Goal: Information Seeking & Learning: Compare options

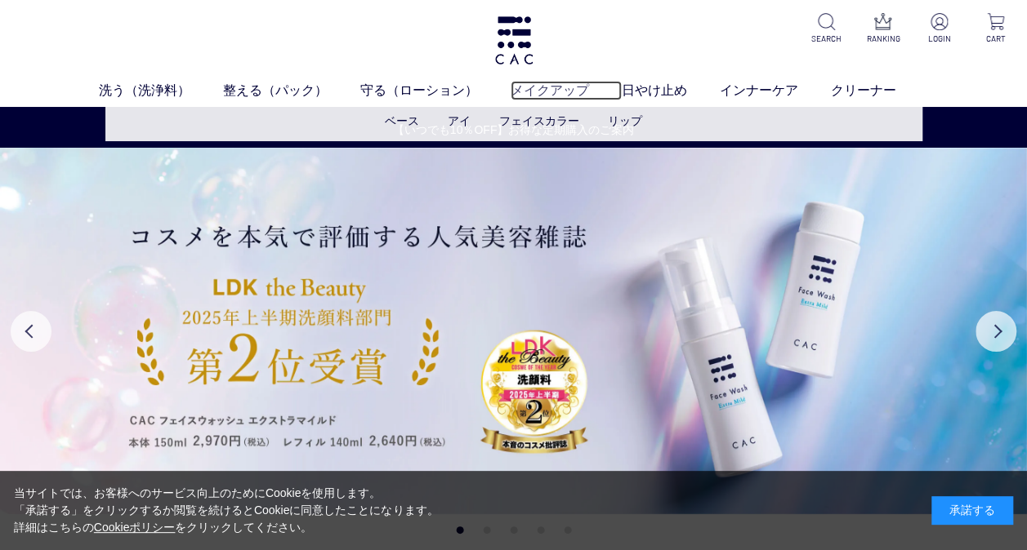
click at [568, 82] on link "メイクアップ" at bounding box center [565, 91] width 111 height 20
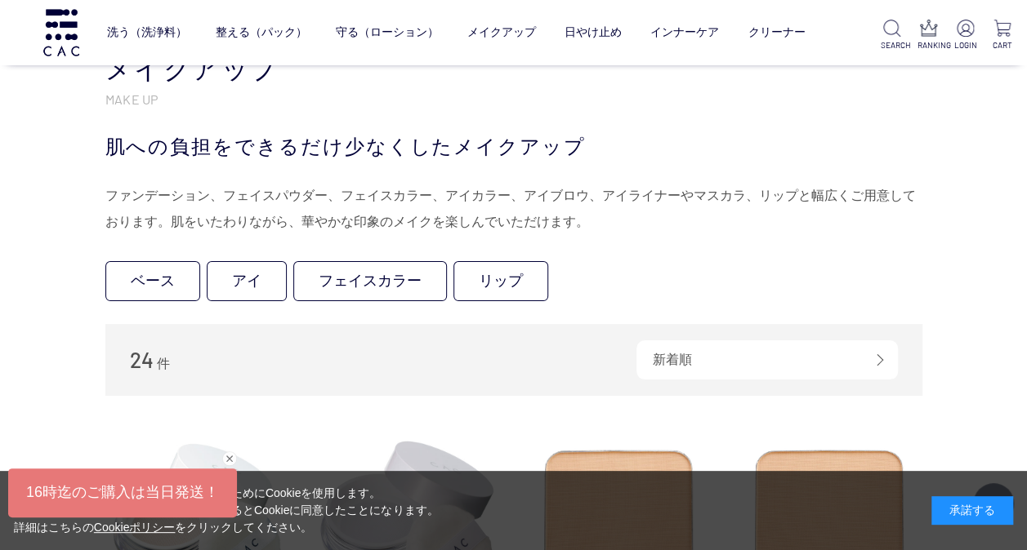
scroll to position [408, 0]
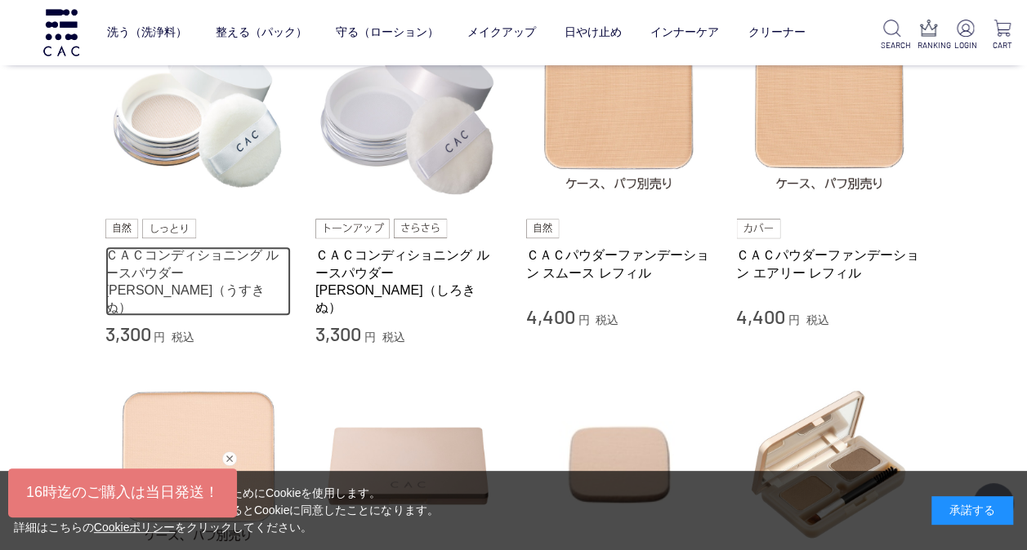
click at [185, 265] on link "ＣＡＣコンディショニング ルースパウダー 薄絹（うすきぬ）" at bounding box center [198, 281] width 186 height 69
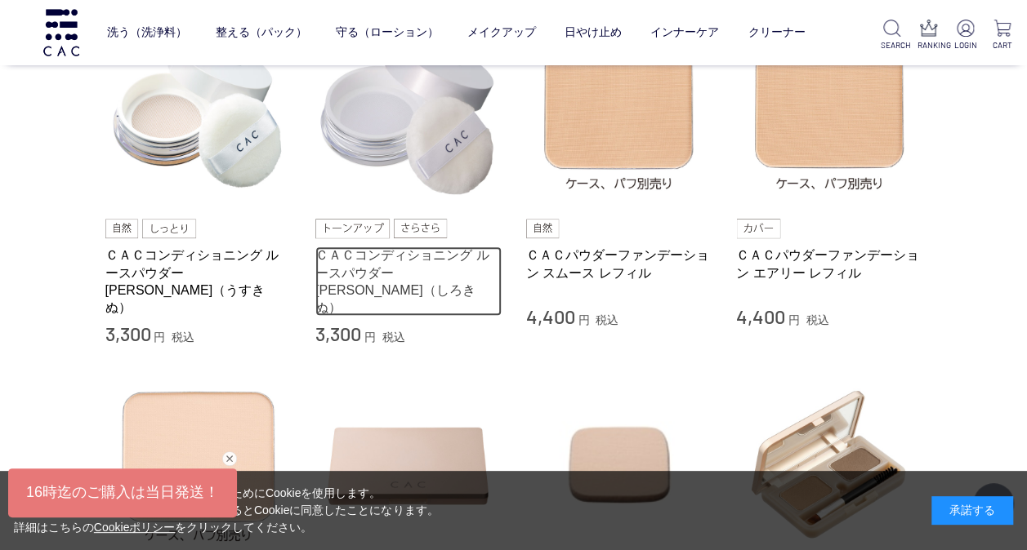
click at [439, 273] on link "ＣＡＣコンディショニング ルースパウダー [PERSON_NAME]（しろきぬ）" at bounding box center [408, 281] width 186 height 69
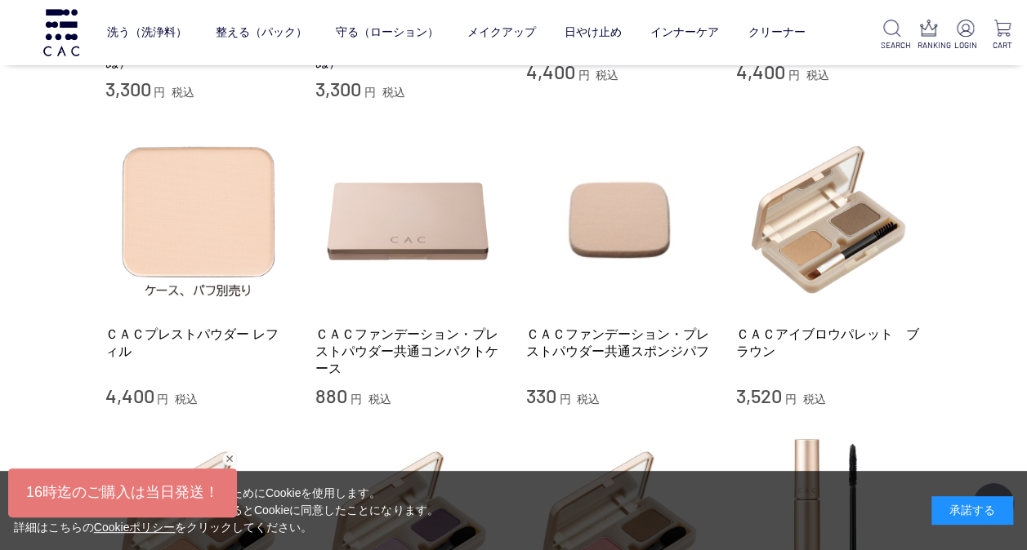
scroll to position [245, 0]
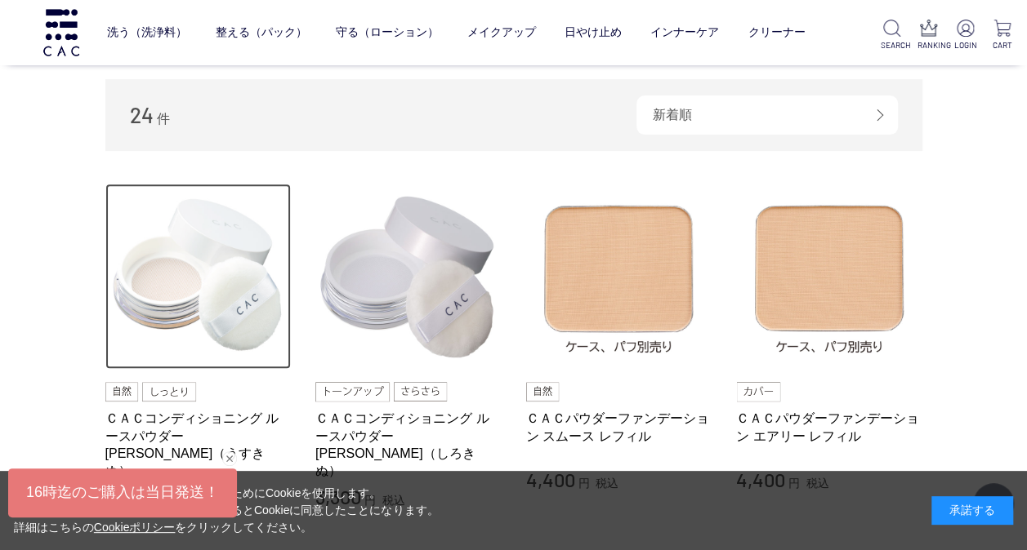
click at [234, 302] on img at bounding box center [198, 277] width 186 height 186
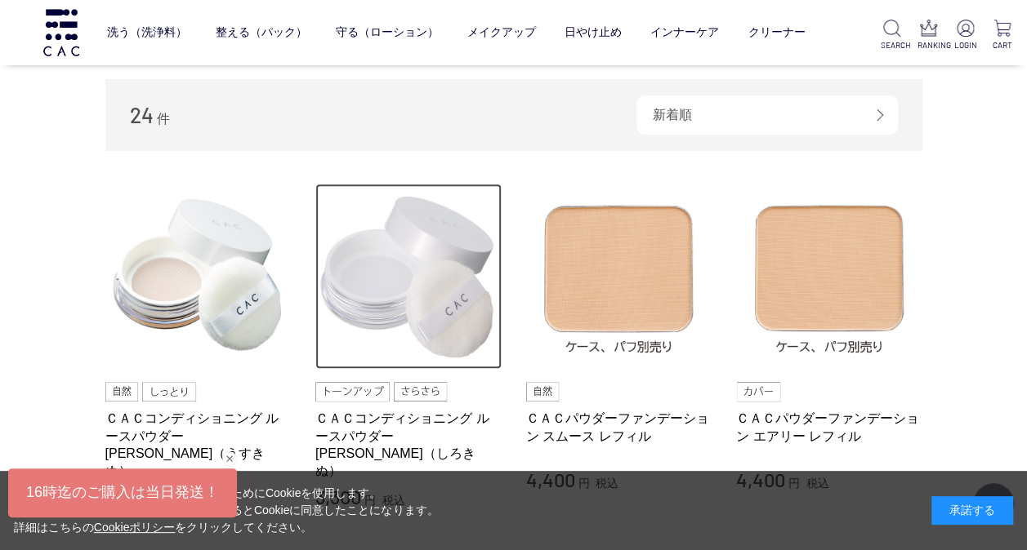
click at [423, 331] on img at bounding box center [408, 277] width 186 height 186
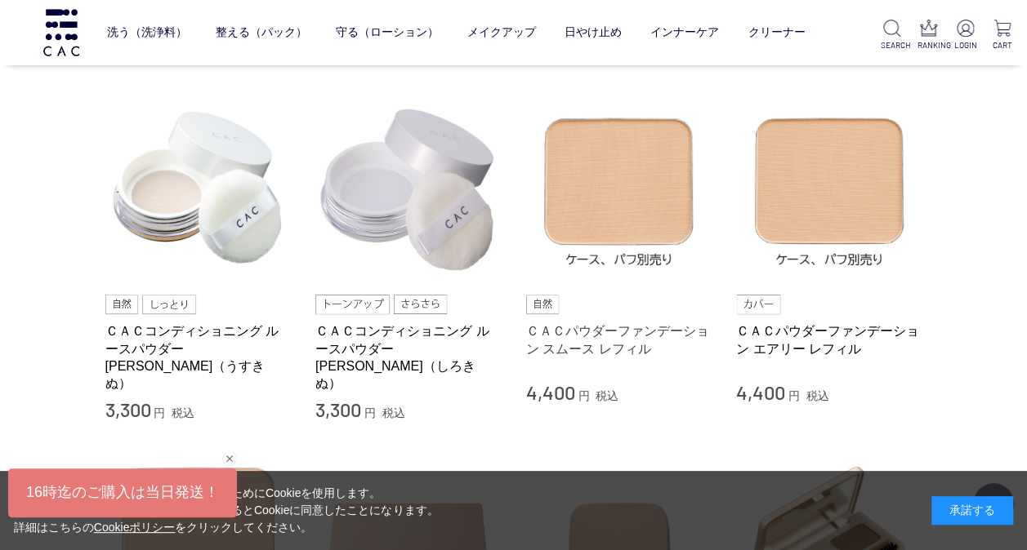
scroll to position [327, 0]
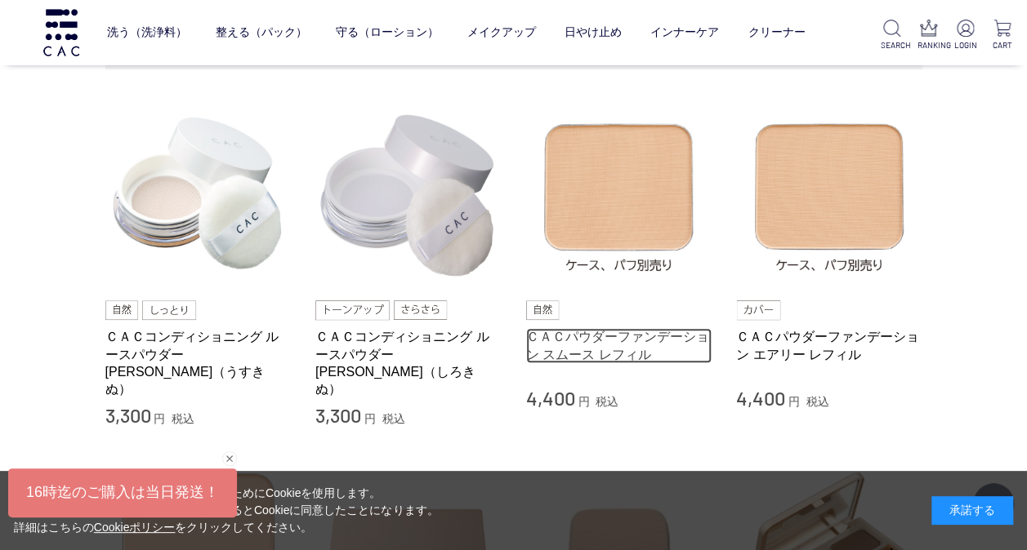
click at [621, 328] on link "ＣＡＣパウダーファンデーション スムース レフィル" at bounding box center [619, 345] width 186 height 35
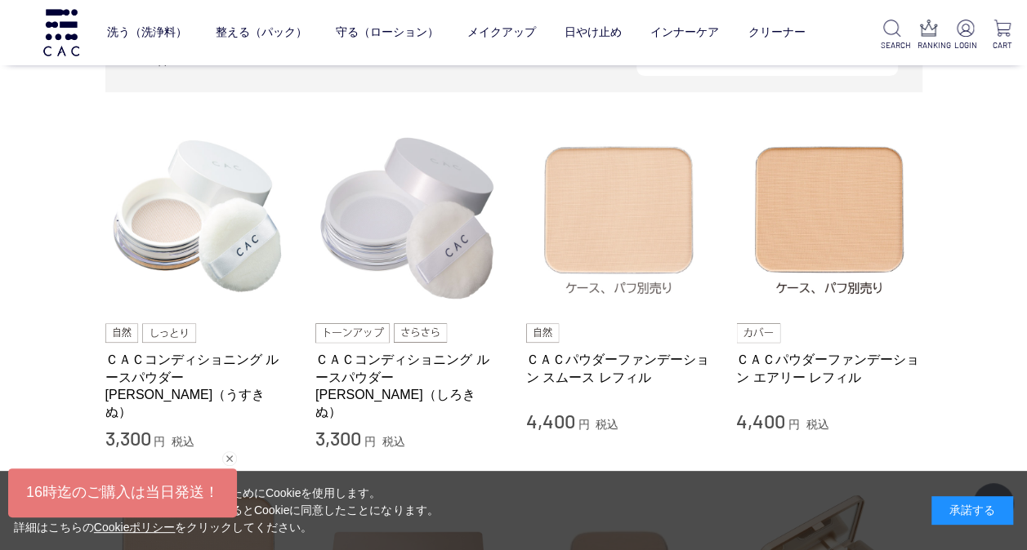
scroll to position [245, 0]
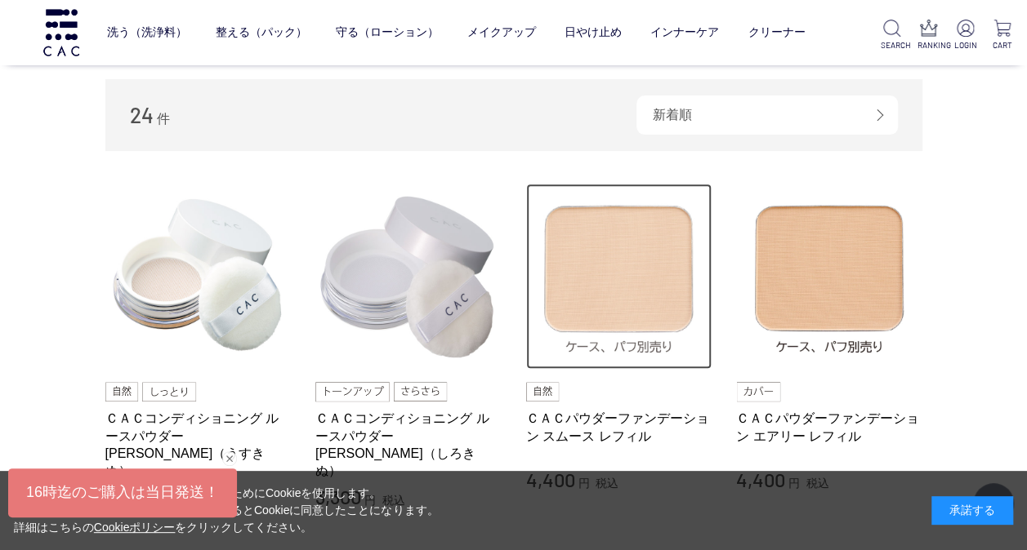
click at [620, 337] on img at bounding box center [619, 277] width 186 height 186
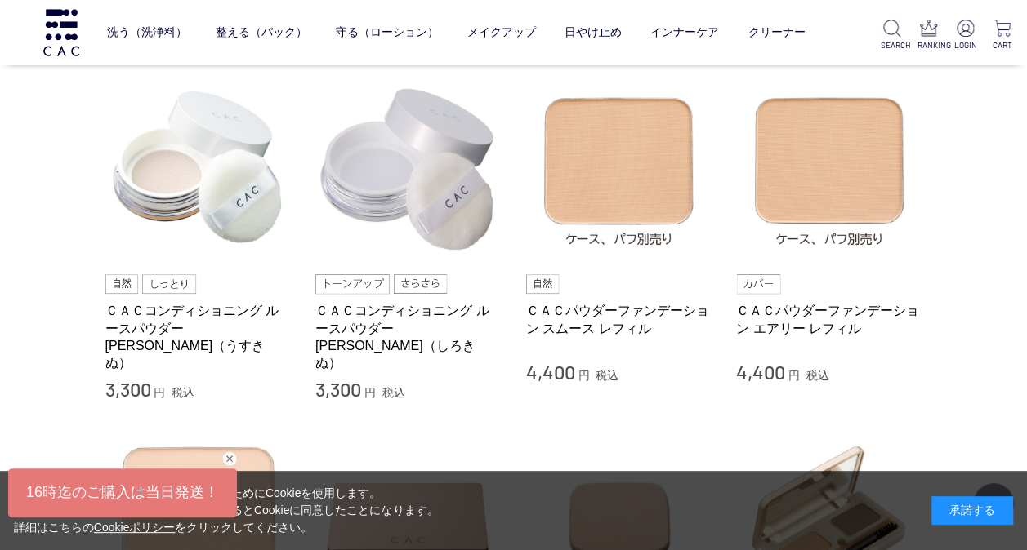
scroll to position [408, 0]
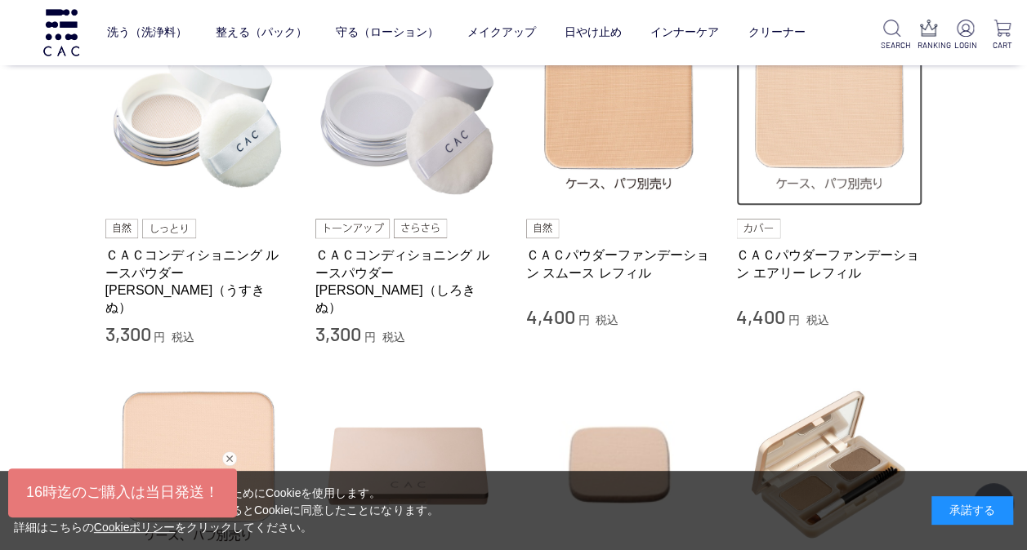
click at [789, 180] on img at bounding box center [829, 113] width 186 height 186
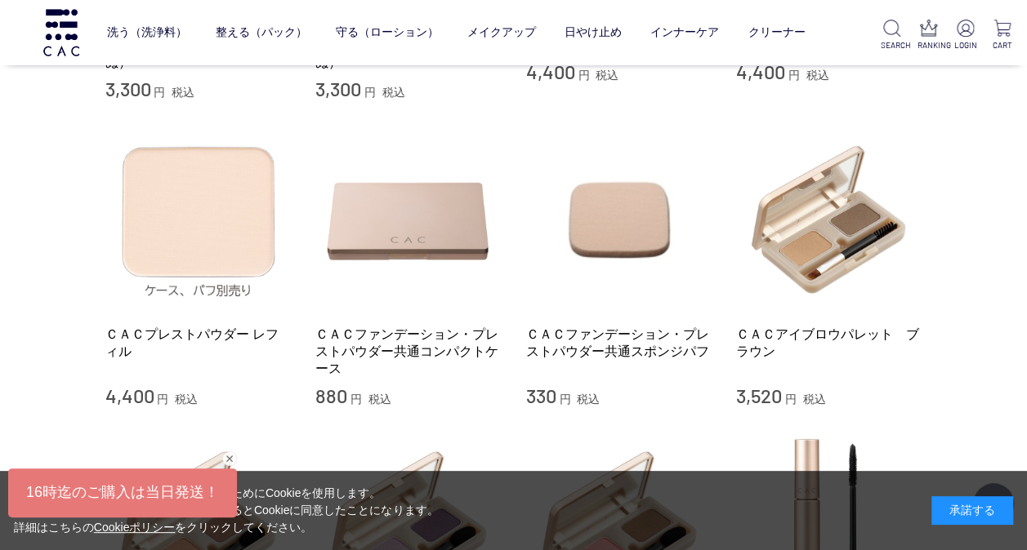
scroll to position [572, 0]
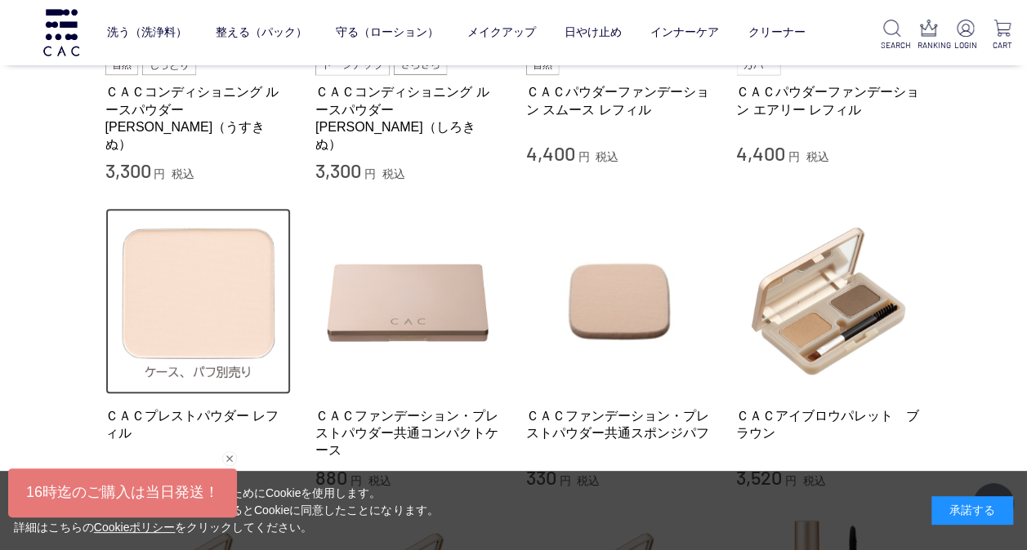
click at [247, 274] on img at bounding box center [198, 301] width 186 height 186
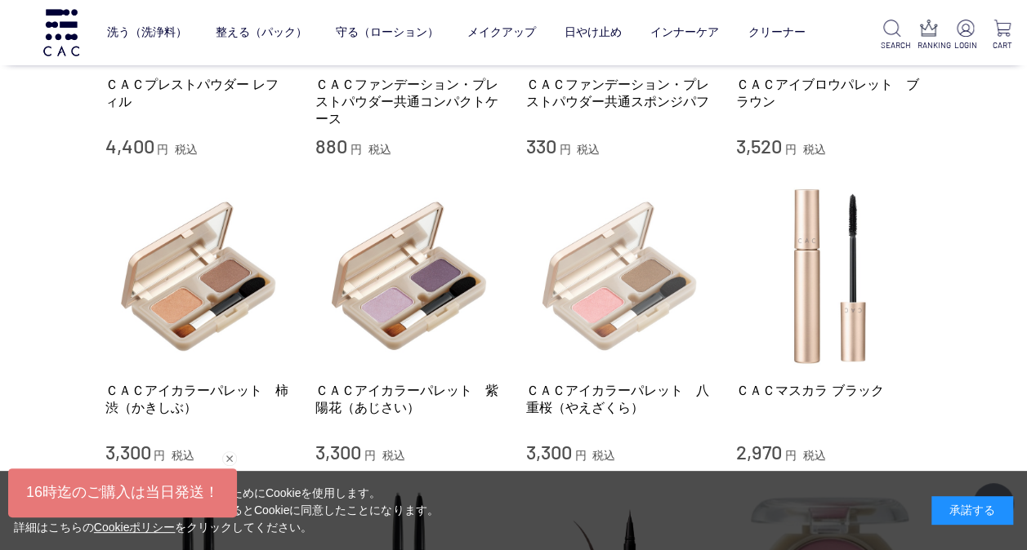
scroll to position [980, 0]
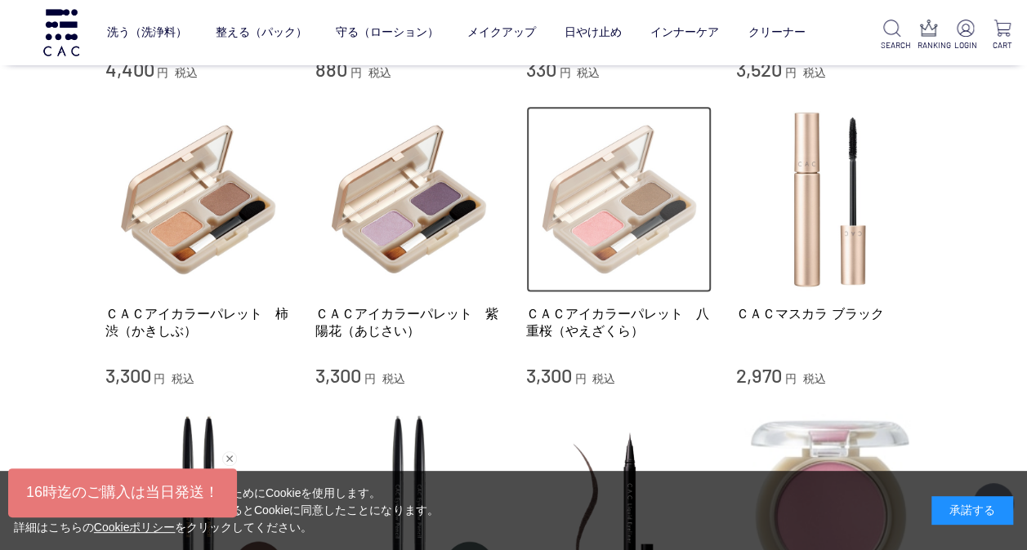
click at [653, 240] on img at bounding box center [619, 199] width 186 height 186
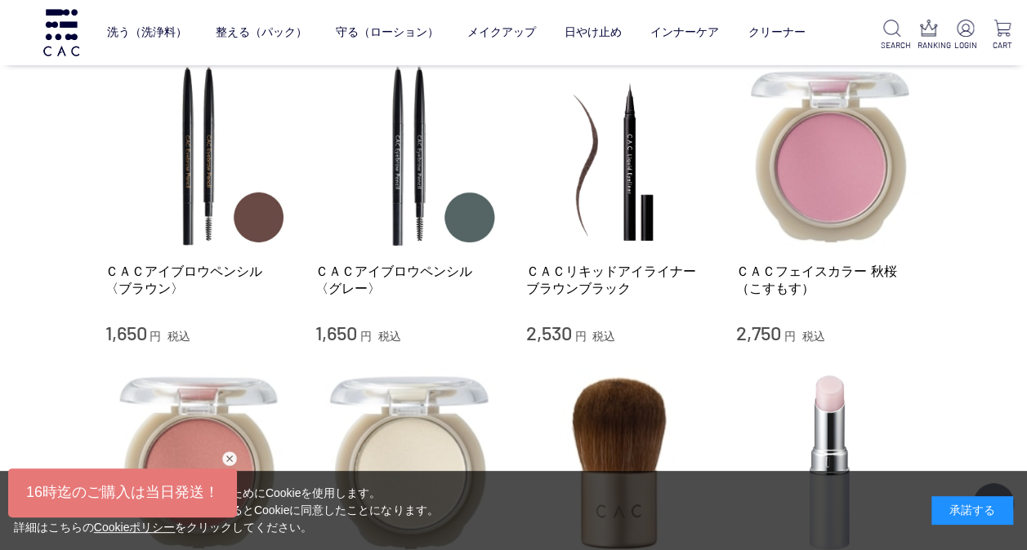
scroll to position [1470, 0]
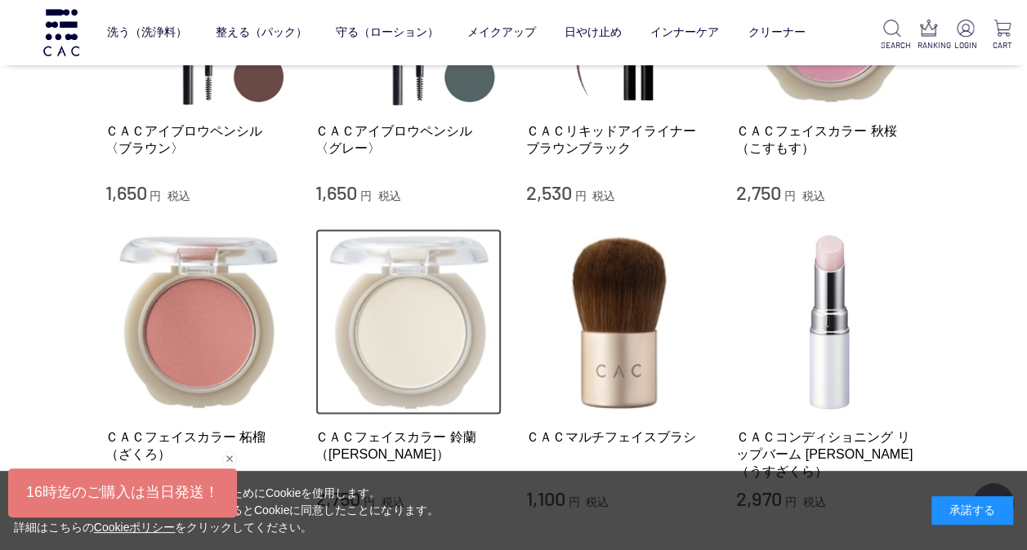
click at [457, 374] on img at bounding box center [408, 322] width 186 height 186
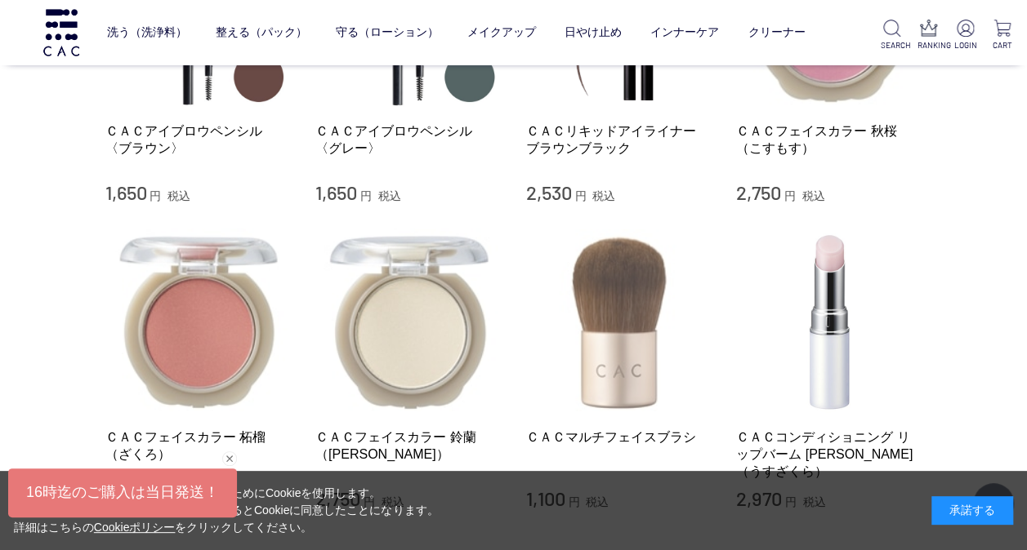
scroll to position [1715, 0]
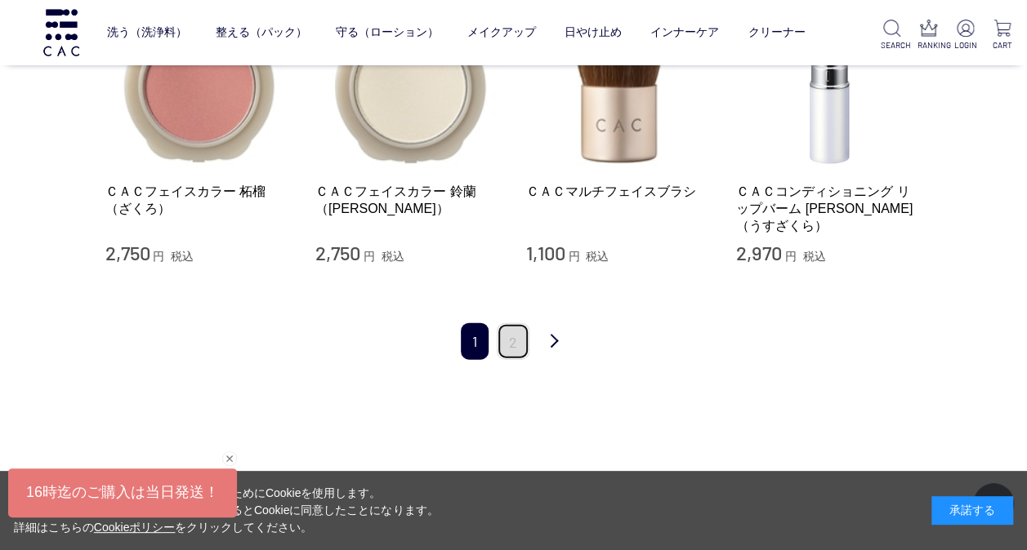
click at [522, 323] on link "2" at bounding box center [513, 341] width 33 height 37
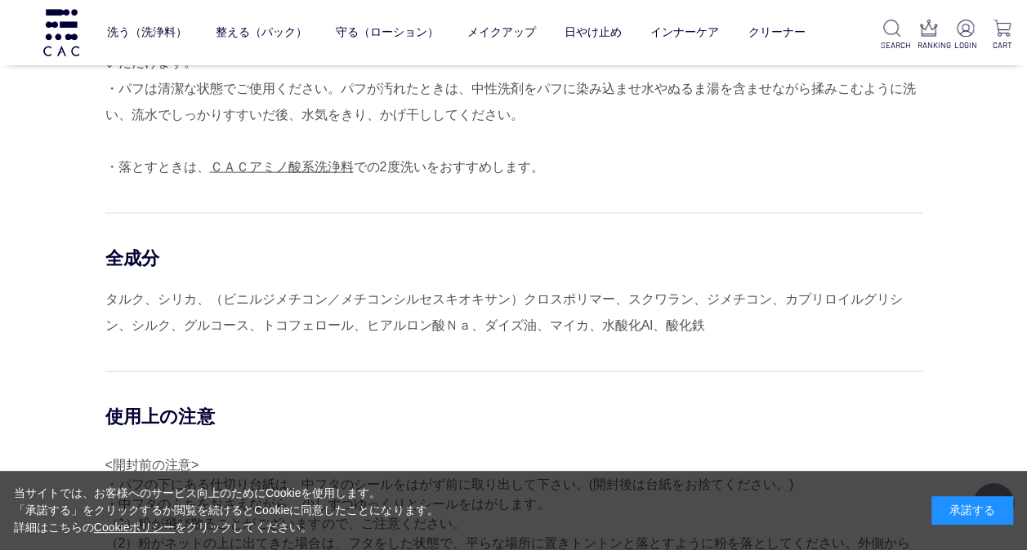
scroll to position [1715, 0]
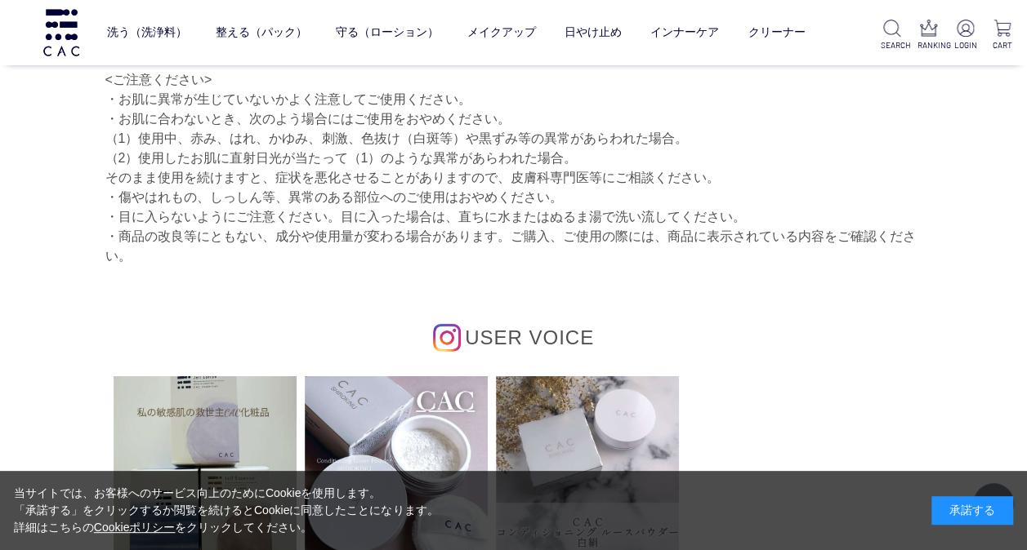
scroll to position [2695, 0]
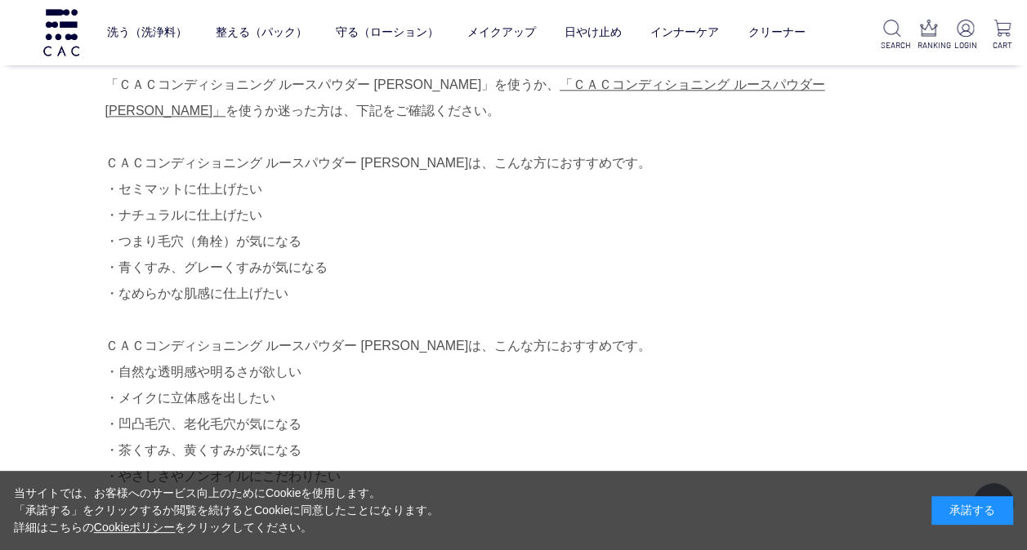
scroll to position [980, 0]
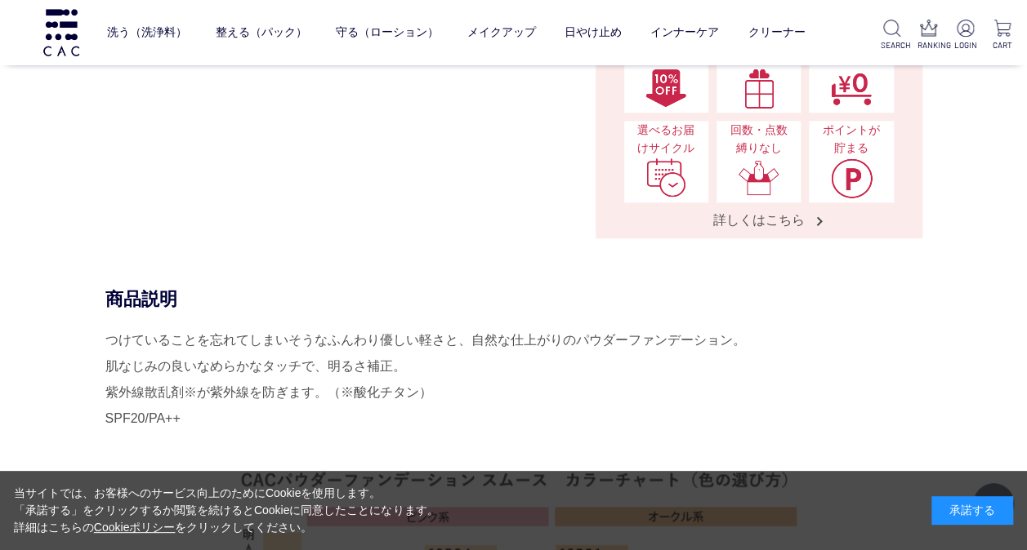
scroll to position [327, 0]
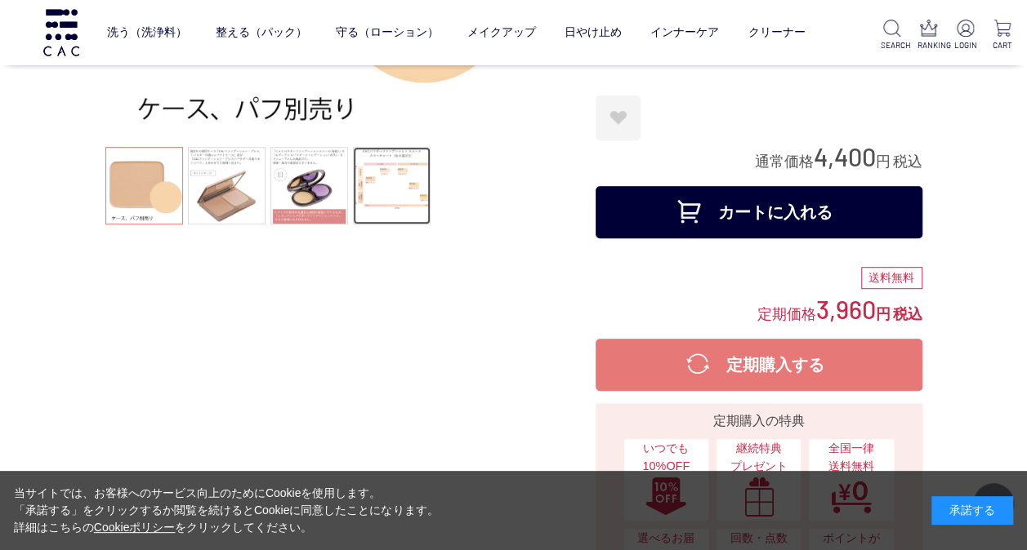
click at [384, 203] on link at bounding box center [392, 186] width 78 height 78
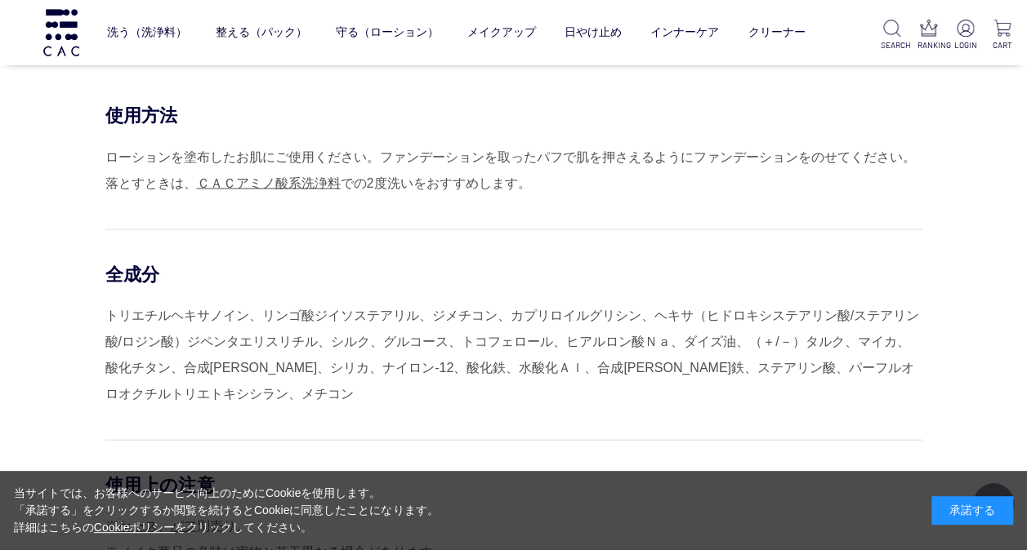
scroll to position [1552, 0]
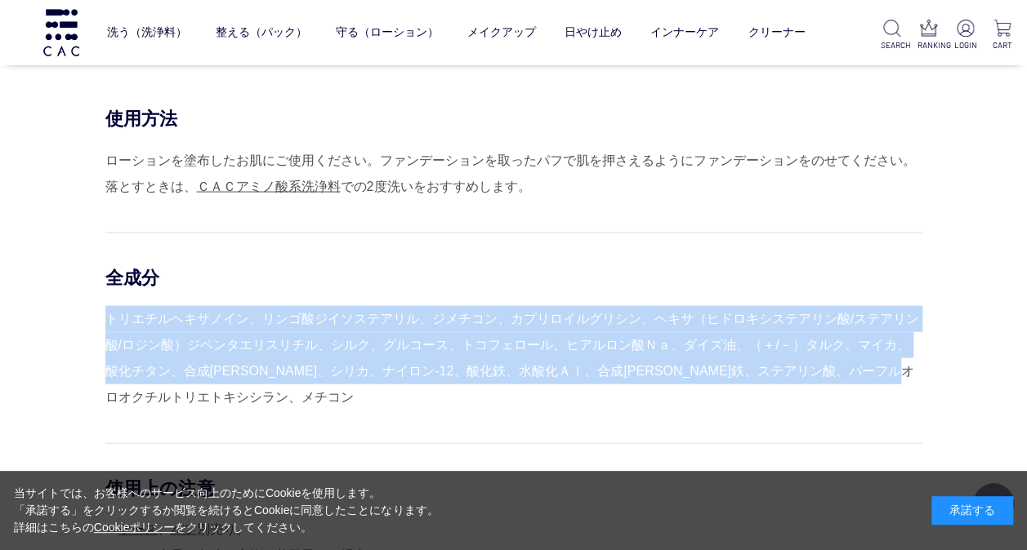
drag, startPoint x: 123, startPoint y: 322, endPoint x: 470, endPoint y: 385, distance: 352.9
click at [470, 385] on div "トリエチルヘキサノイン、リンゴ酸ジイソステアリル、ジメチコン、カプリロイルグリシン、ヘキサ（ヒドロキシステアリン酸/ステアリン酸/ロジン酸）ジペンタエリスリチ…" at bounding box center [513, 358] width 817 height 105
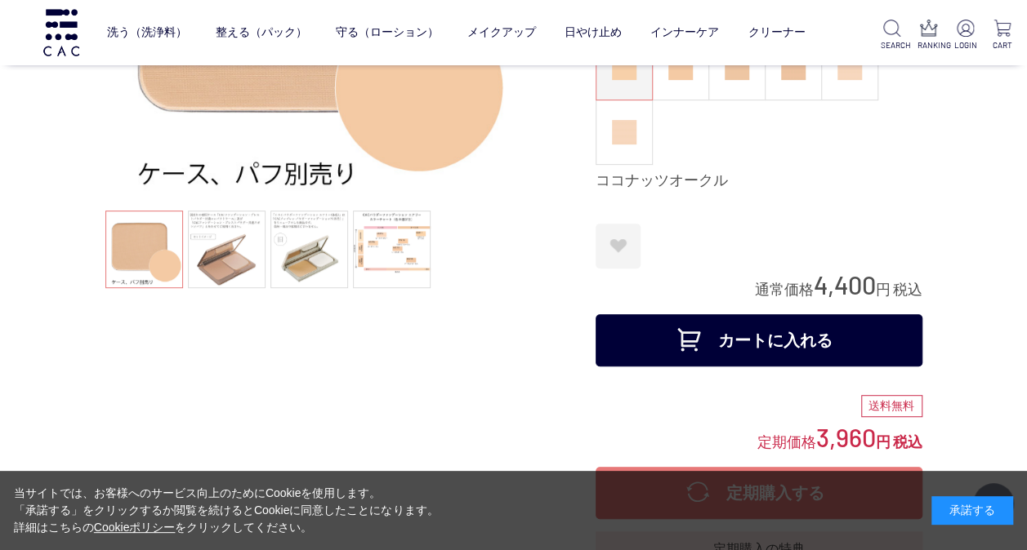
scroll to position [163, 0]
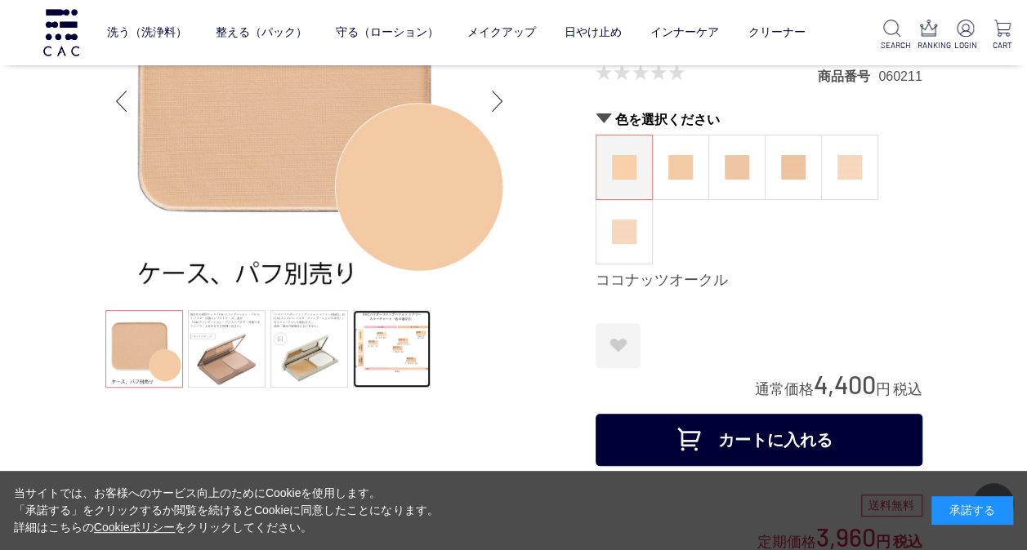
click at [364, 351] on link at bounding box center [392, 349] width 78 height 78
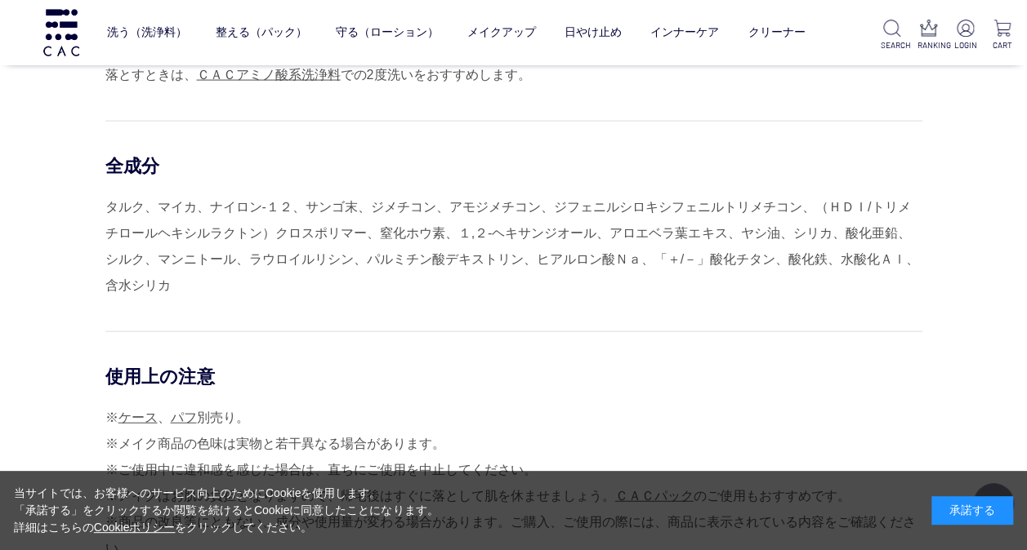
scroll to position [1633, 0]
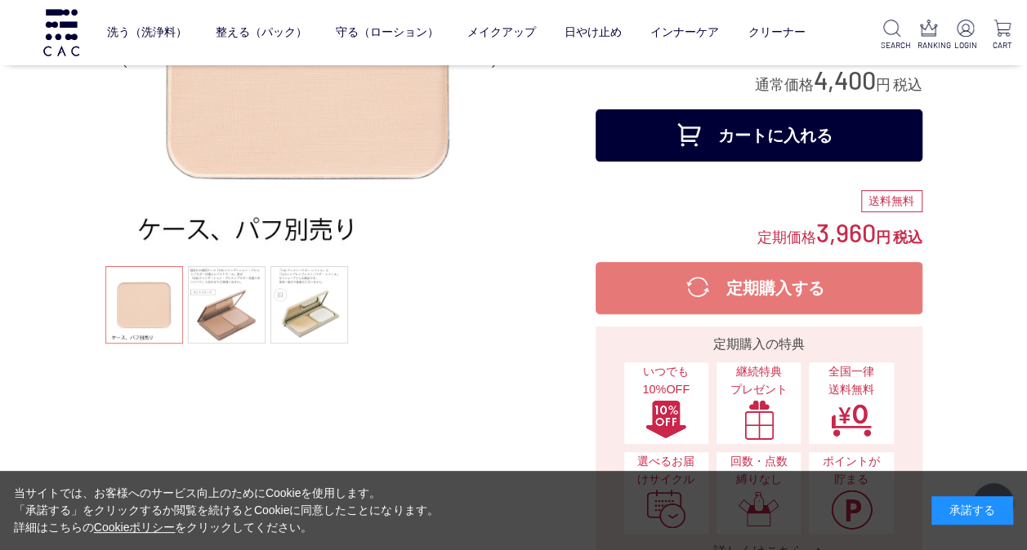
scroll to position [327, 0]
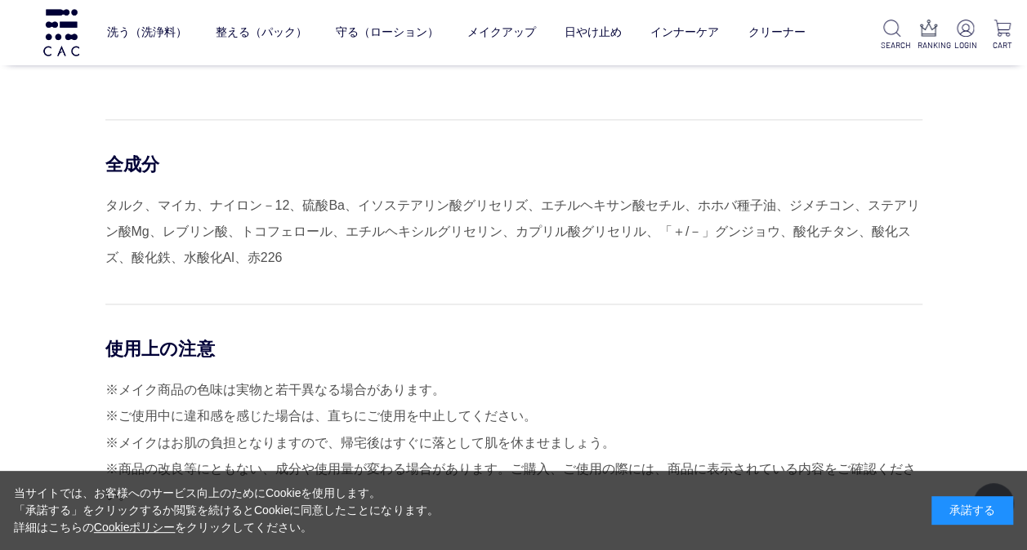
scroll to position [980, 0]
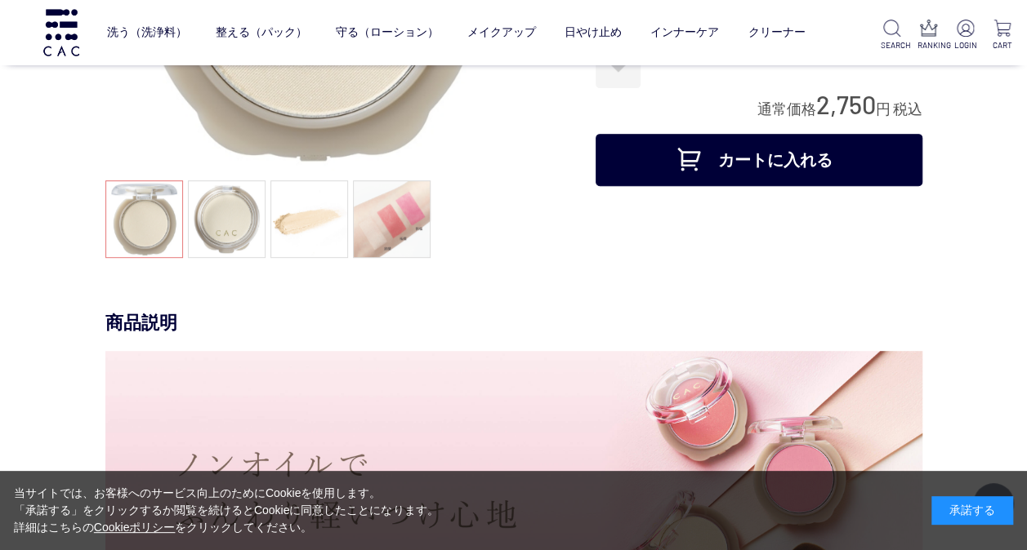
scroll to position [163, 0]
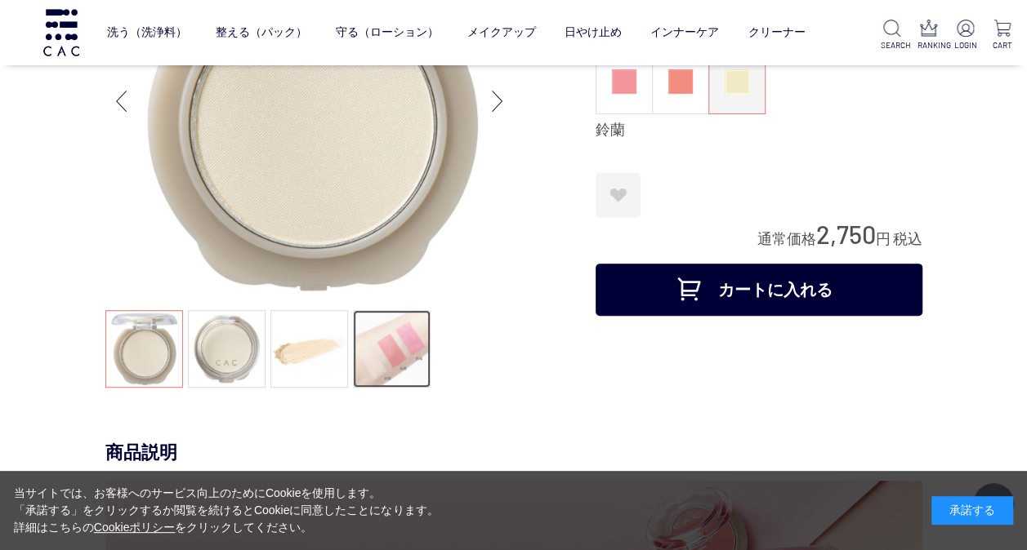
click at [413, 330] on link at bounding box center [392, 349] width 78 height 78
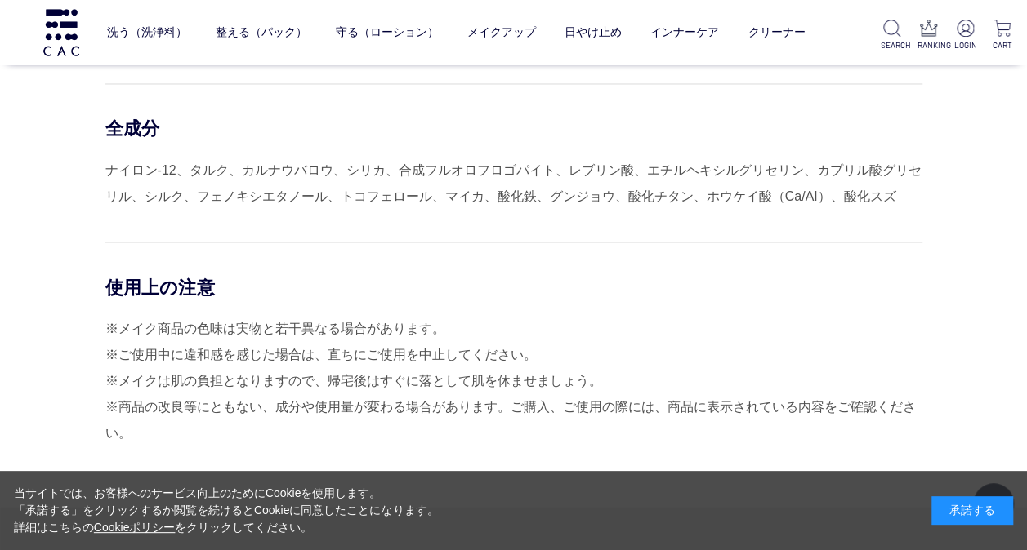
scroll to position [1388, 0]
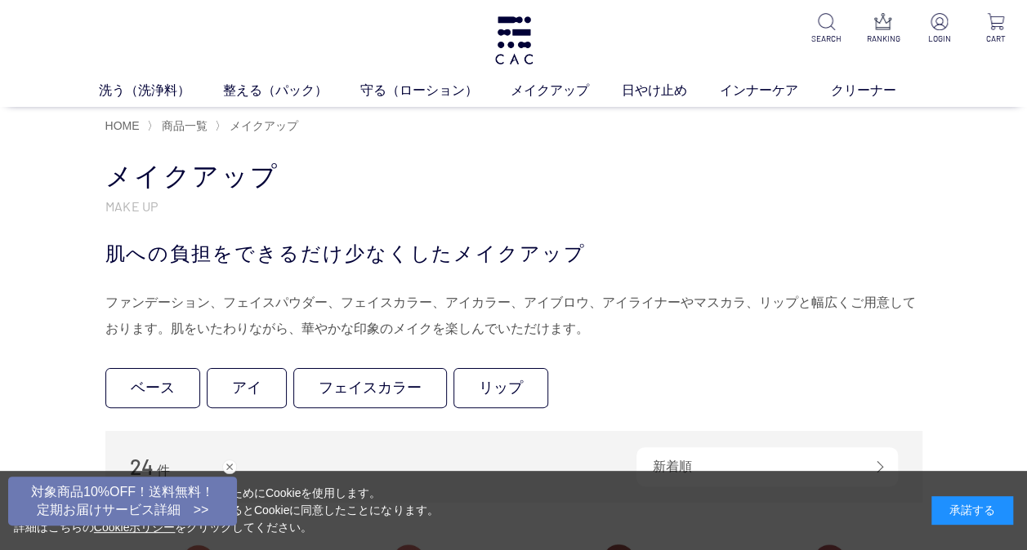
scroll to position [327, 0]
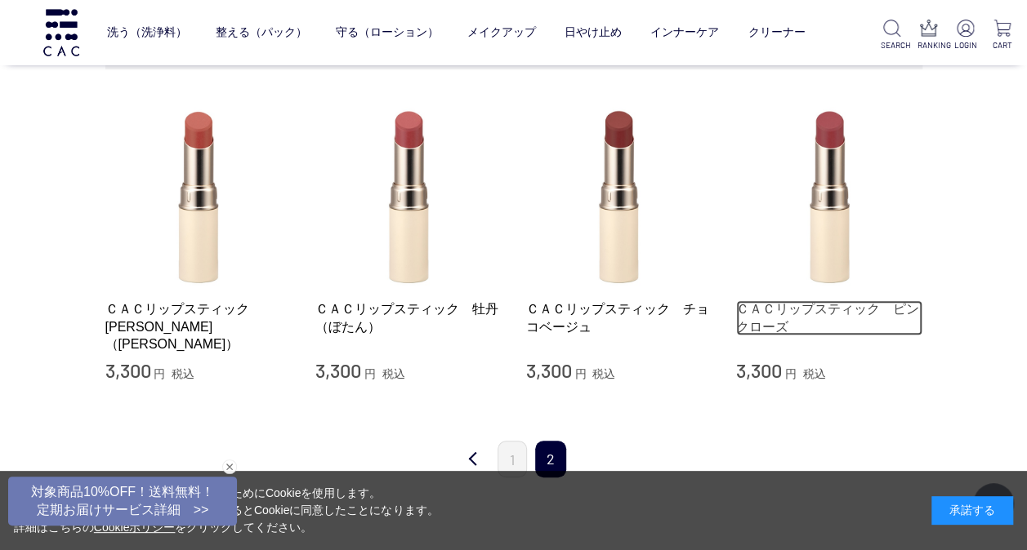
click at [807, 301] on link "ＣＡＣリップスティック　ピンクローズ" at bounding box center [829, 318] width 186 height 35
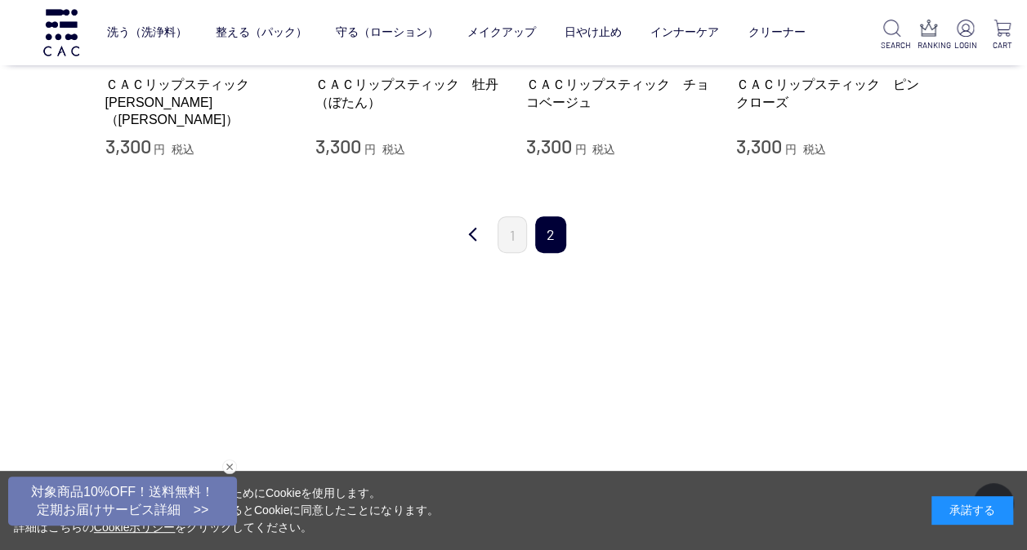
scroll to position [572, 0]
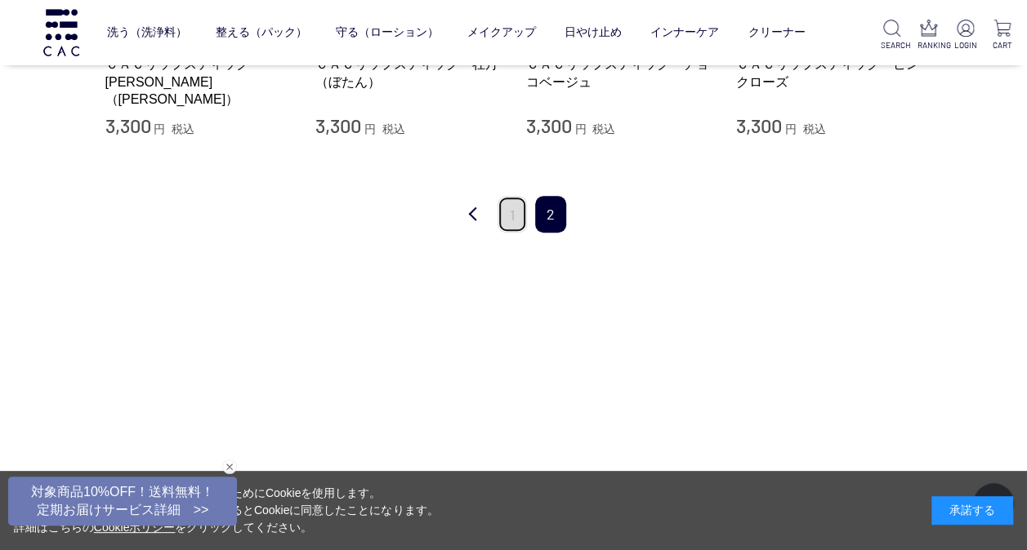
click at [508, 201] on link "1" at bounding box center [511, 214] width 29 height 37
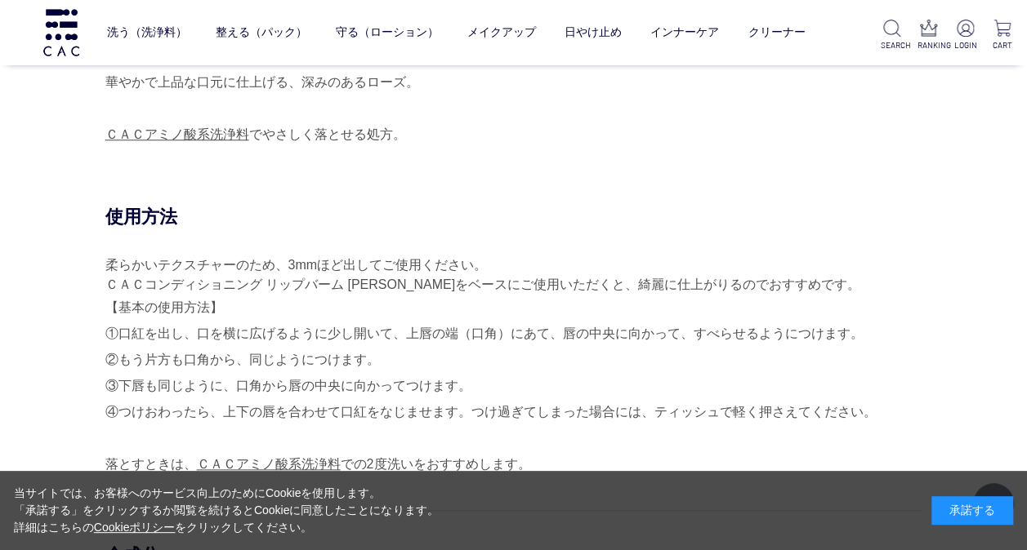
scroll to position [1143, 0]
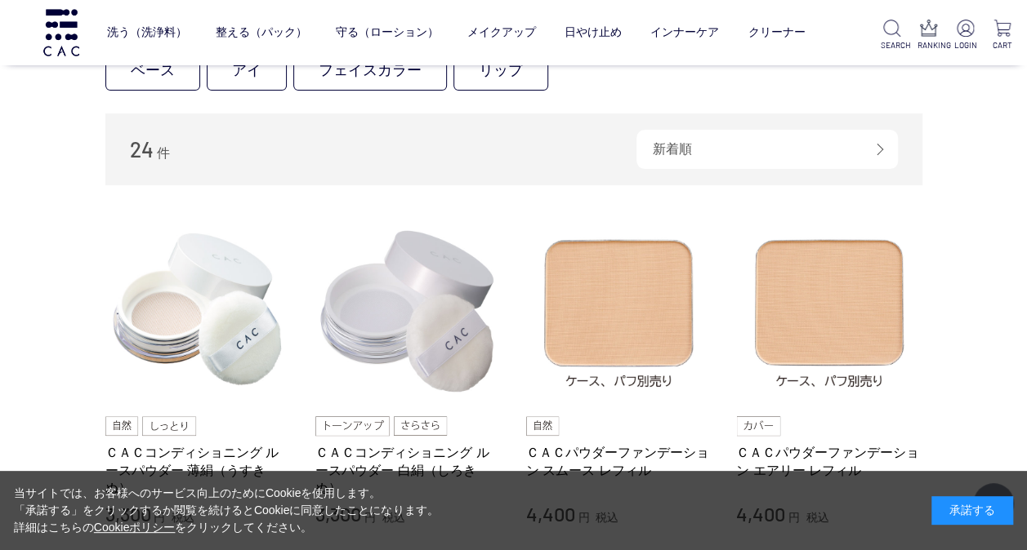
scroll to position [327, 0]
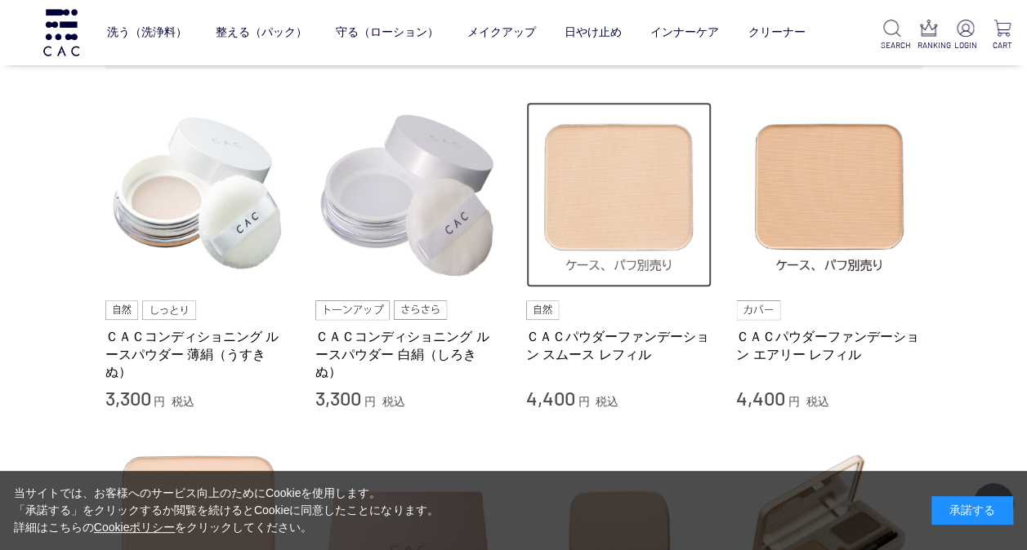
click at [616, 207] on img at bounding box center [619, 195] width 186 height 186
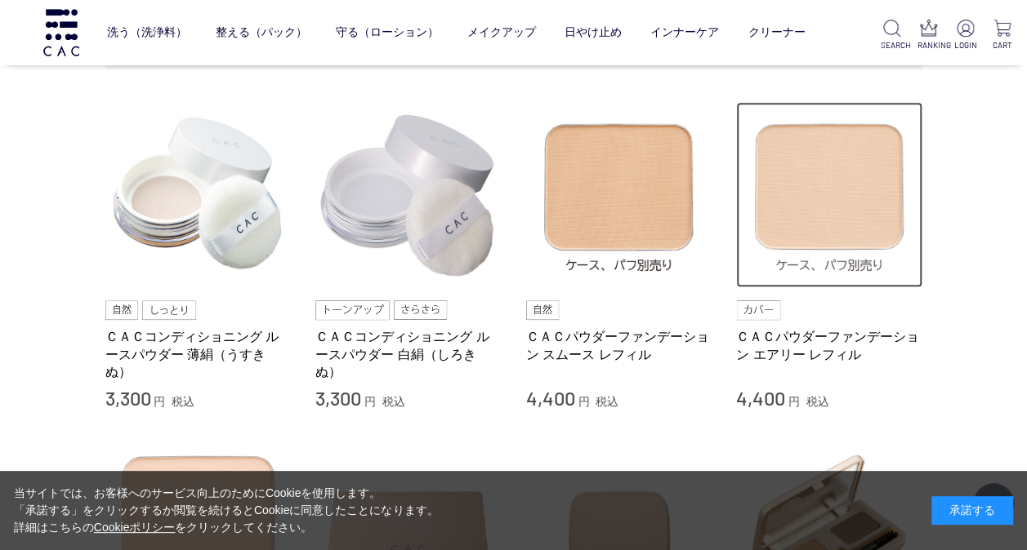
click at [823, 225] on img at bounding box center [829, 195] width 186 height 186
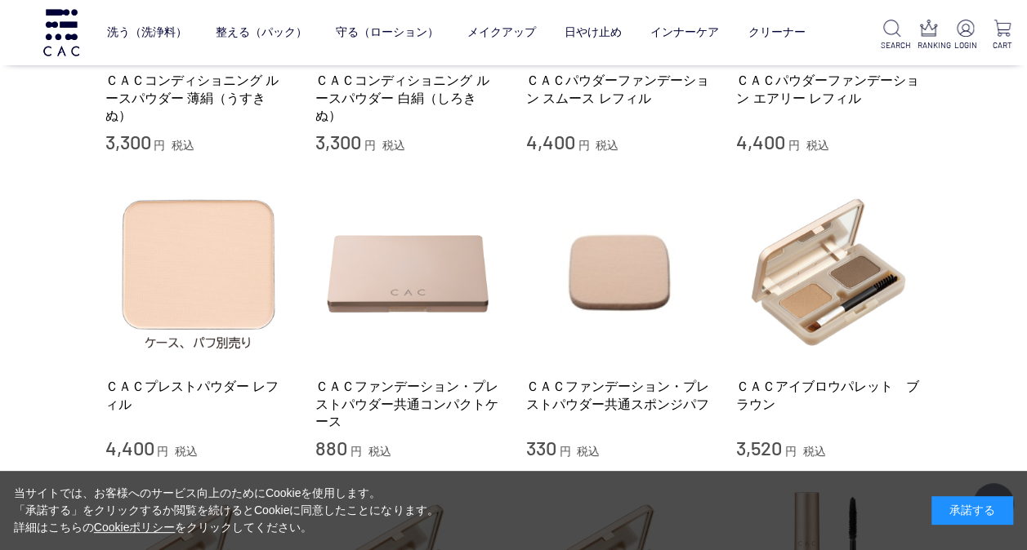
scroll to position [653, 0]
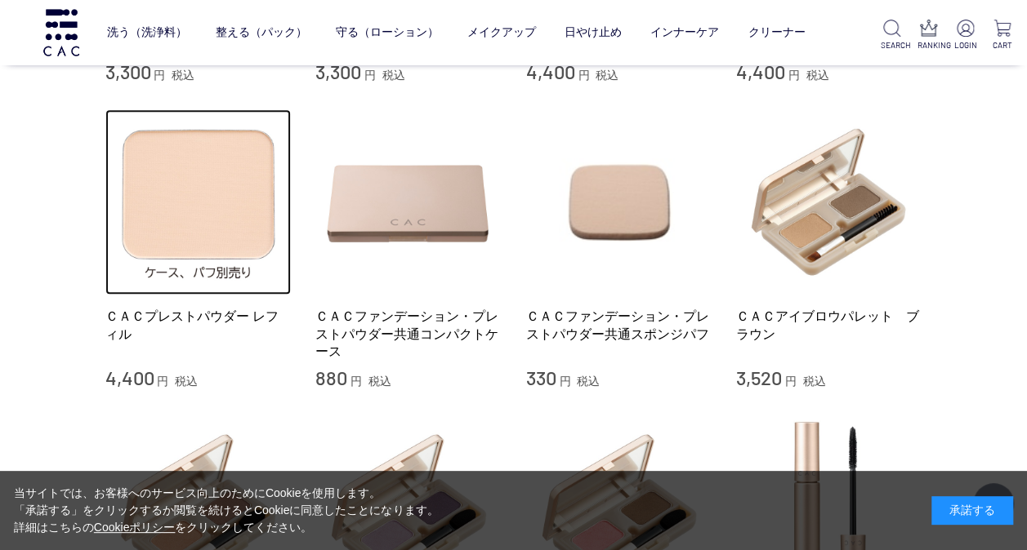
click at [174, 238] on img at bounding box center [198, 202] width 186 height 186
